Goal: Use online tool/utility: Utilize a website feature to perform a specific function

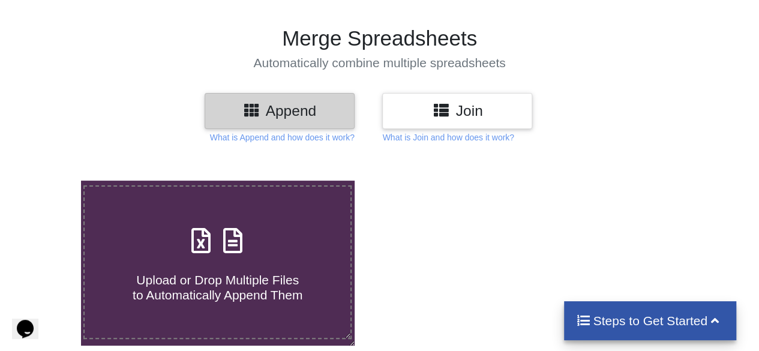
scroll to position [120, 0]
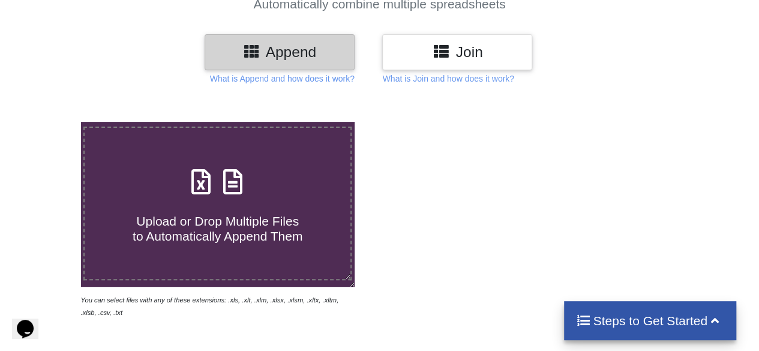
click at [221, 197] on span at bounding box center [218, 183] width 64 height 28
click at [50, 122] on input "Upload or Drop Multiple Files to Automatically Append Them" at bounding box center [50, 122] width 0 height 0
type input "C:\fakepath\up_to_five_hundred.xlsx"
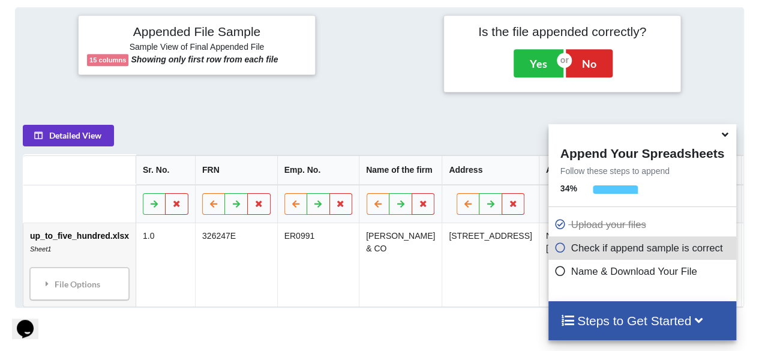
scroll to position [541, 0]
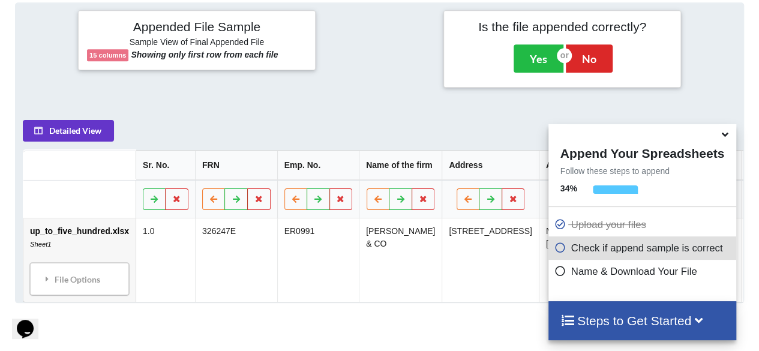
click at [724, 138] on icon at bounding box center [725, 132] width 13 height 11
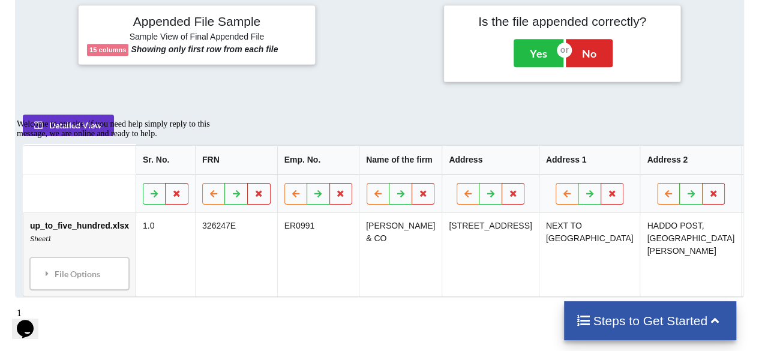
scroll to position [519, 0]
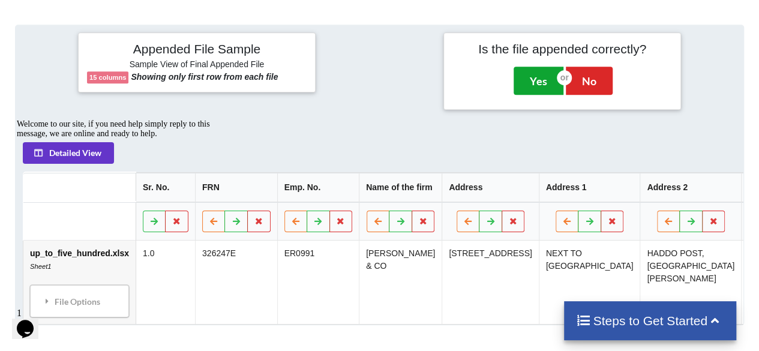
click at [535, 88] on button "Yes" at bounding box center [539, 81] width 50 height 28
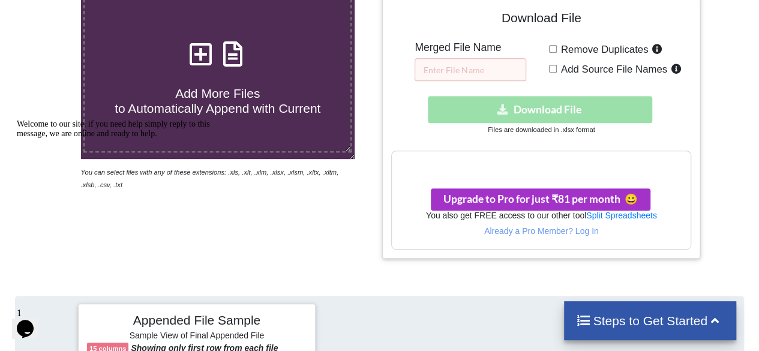
scroll to position [241, 0]
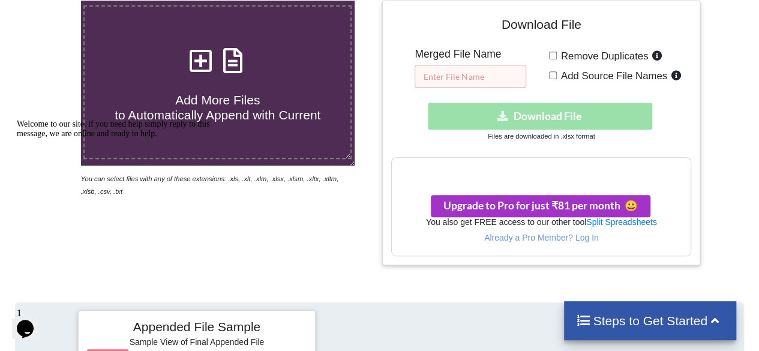
click at [496, 79] on input "text" at bounding box center [471, 76] width 112 height 23
type input "new co"
click at [591, 112] on div "Download hidden Download File" at bounding box center [541, 116] width 300 height 27
click at [499, 116] on div "Download hidden Download File" at bounding box center [541, 116] width 300 height 27
click at [551, 53] on input "Remove Duplicates" at bounding box center [553, 56] width 8 height 8
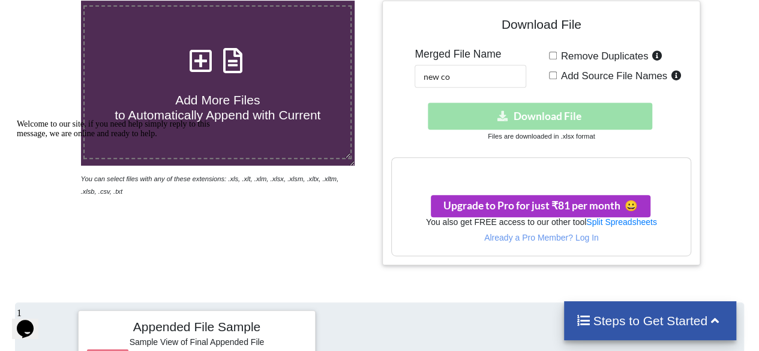
checkbox input "true"
click at [545, 117] on div "Download hidden Download File" at bounding box center [541, 116] width 300 height 27
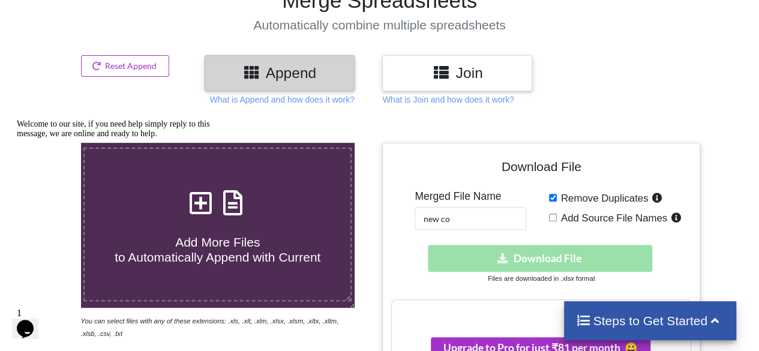
scroll to position [1, 0]
